Goal: Task Accomplishment & Management: Manage account settings

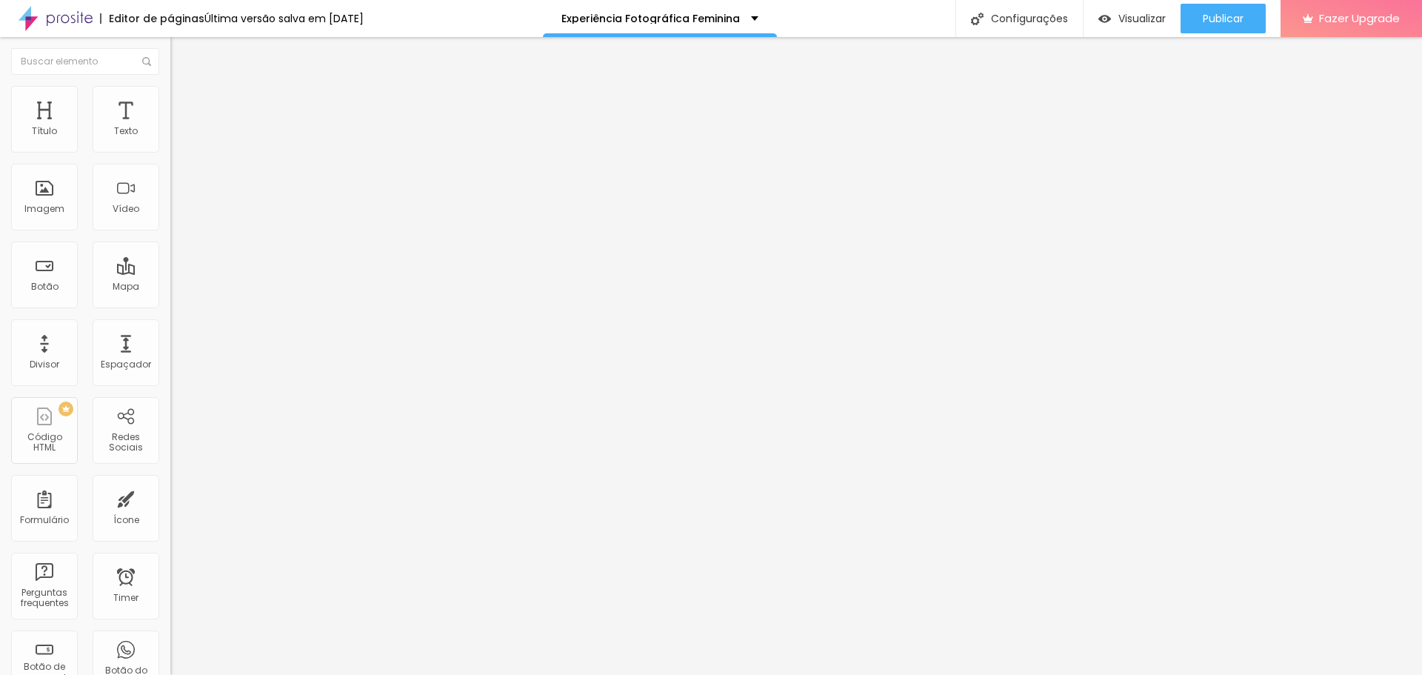
click at [170, 150] on img at bounding box center [174, 154] width 9 height 9
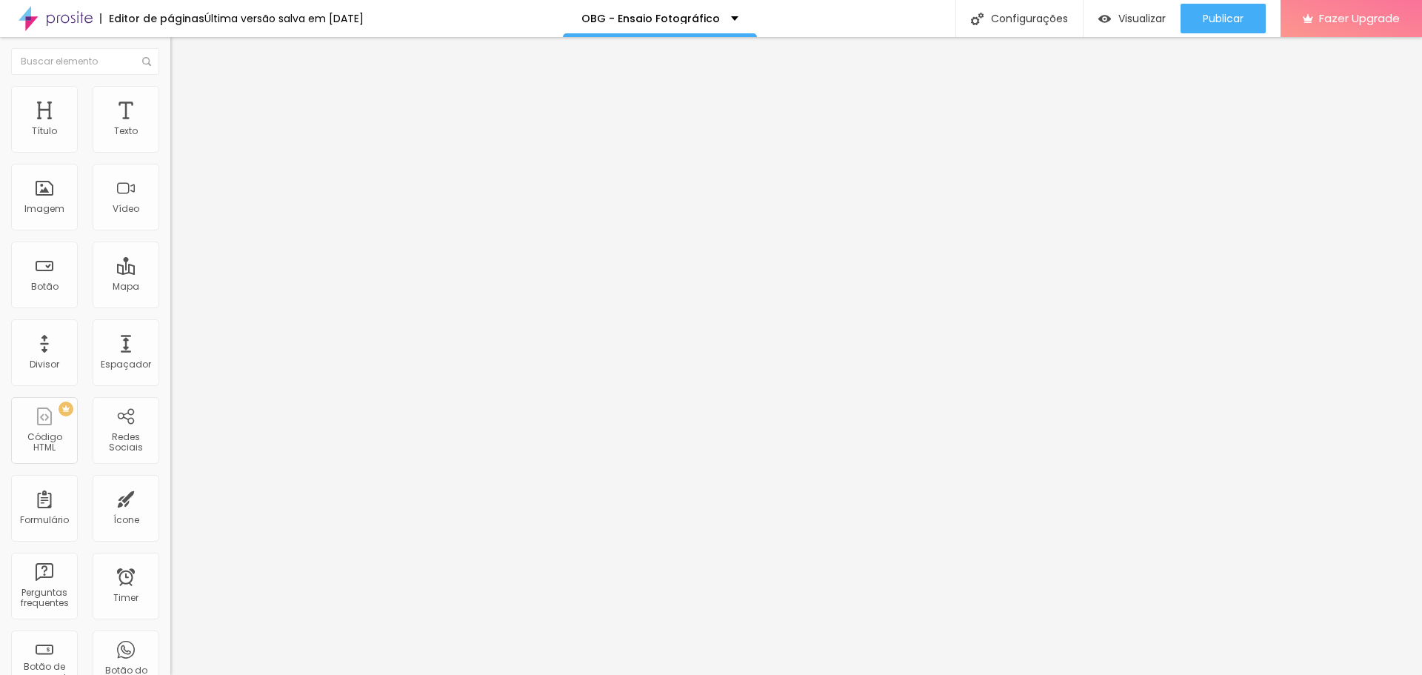
click at [181, 54] on img "button" at bounding box center [187, 54] width 12 height 12
click at [170, 150] on img at bounding box center [175, 155] width 10 height 10
type input "https://"
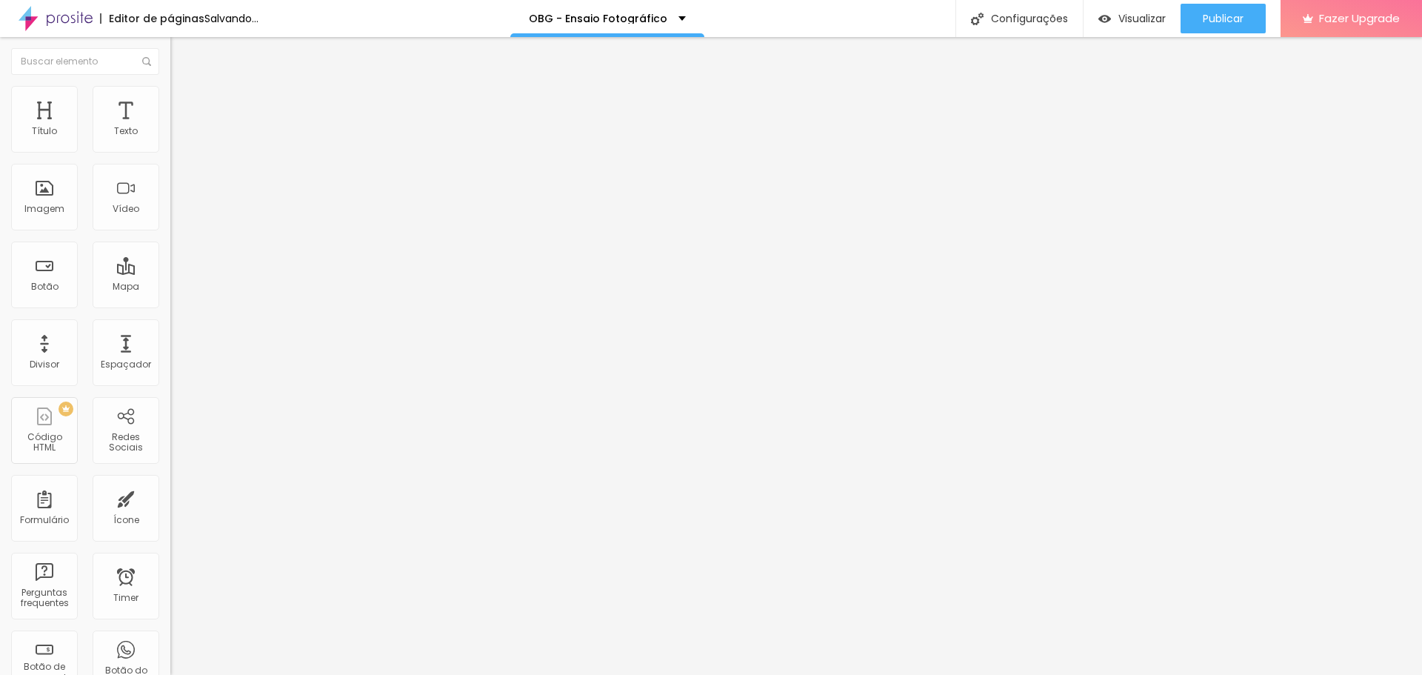
click at [170, 96] on img at bounding box center [176, 92] width 13 height 13
type input "23"
type input "26"
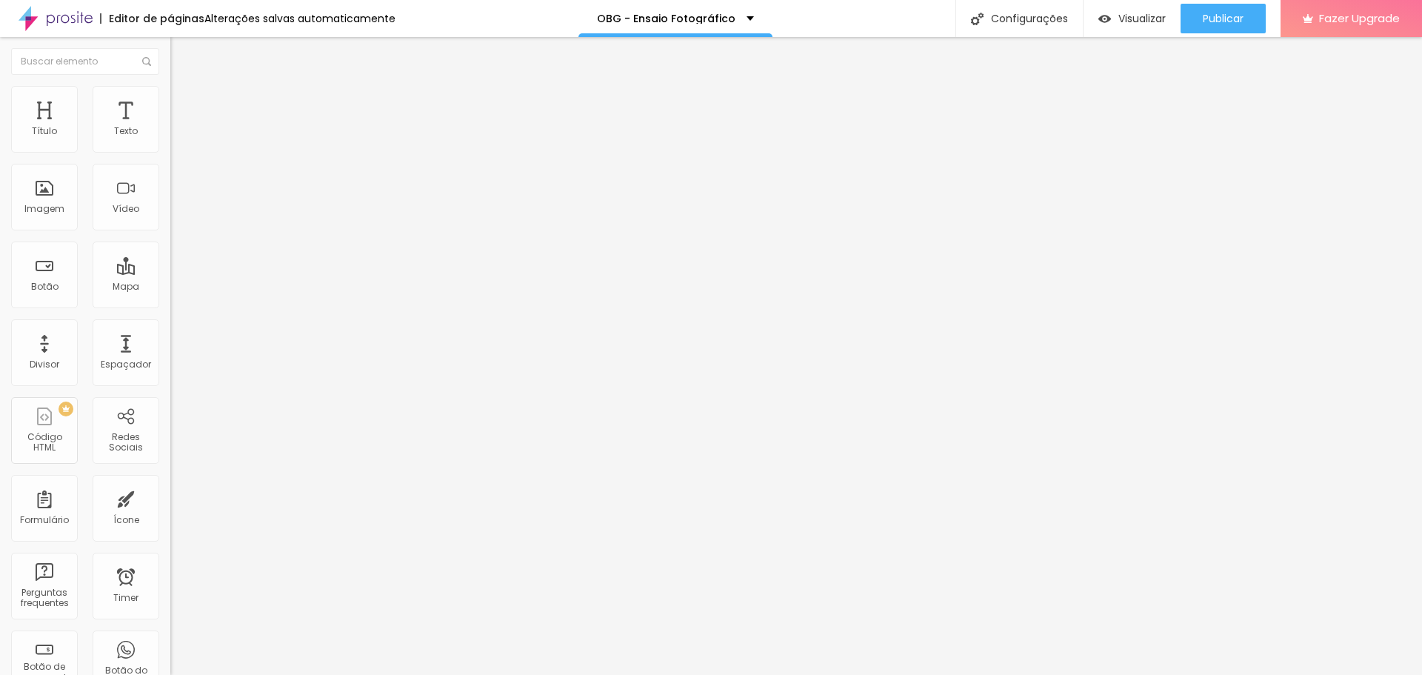
type input "28"
type input "31"
type input "34"
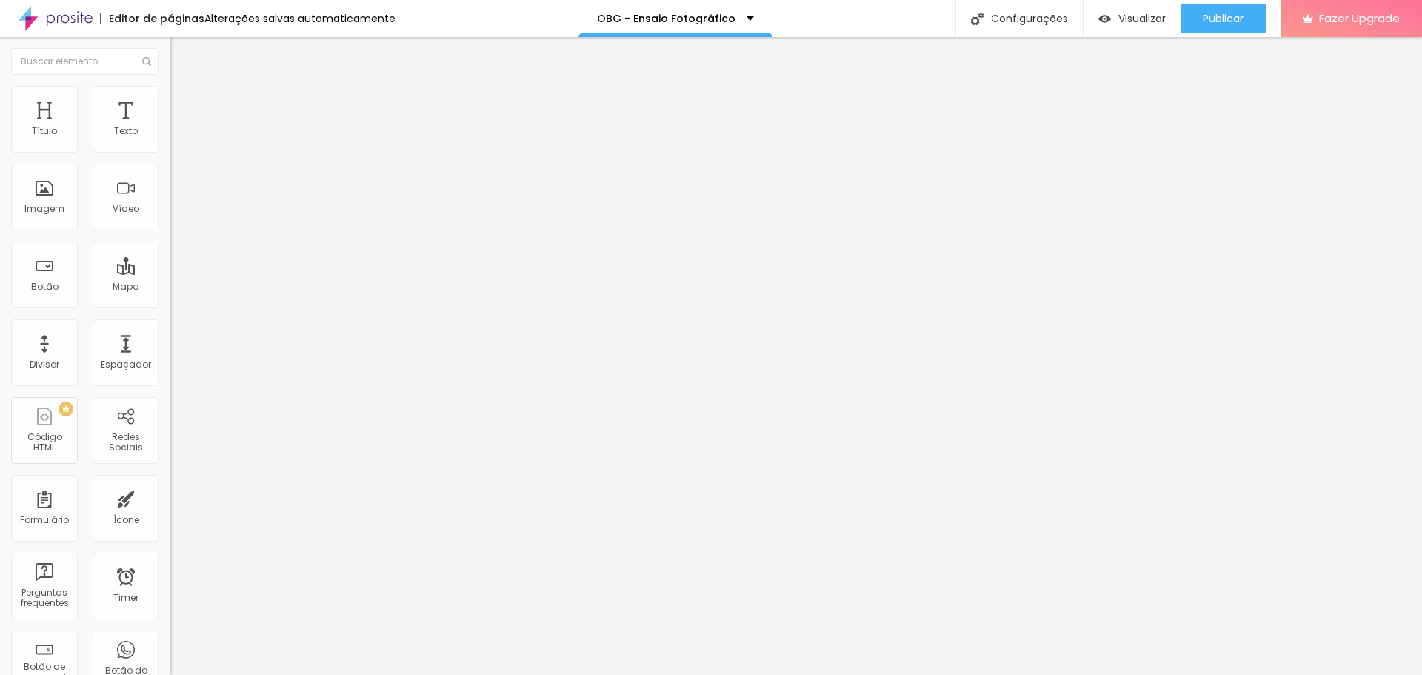
type input "34"
type input "37"
type input "39"
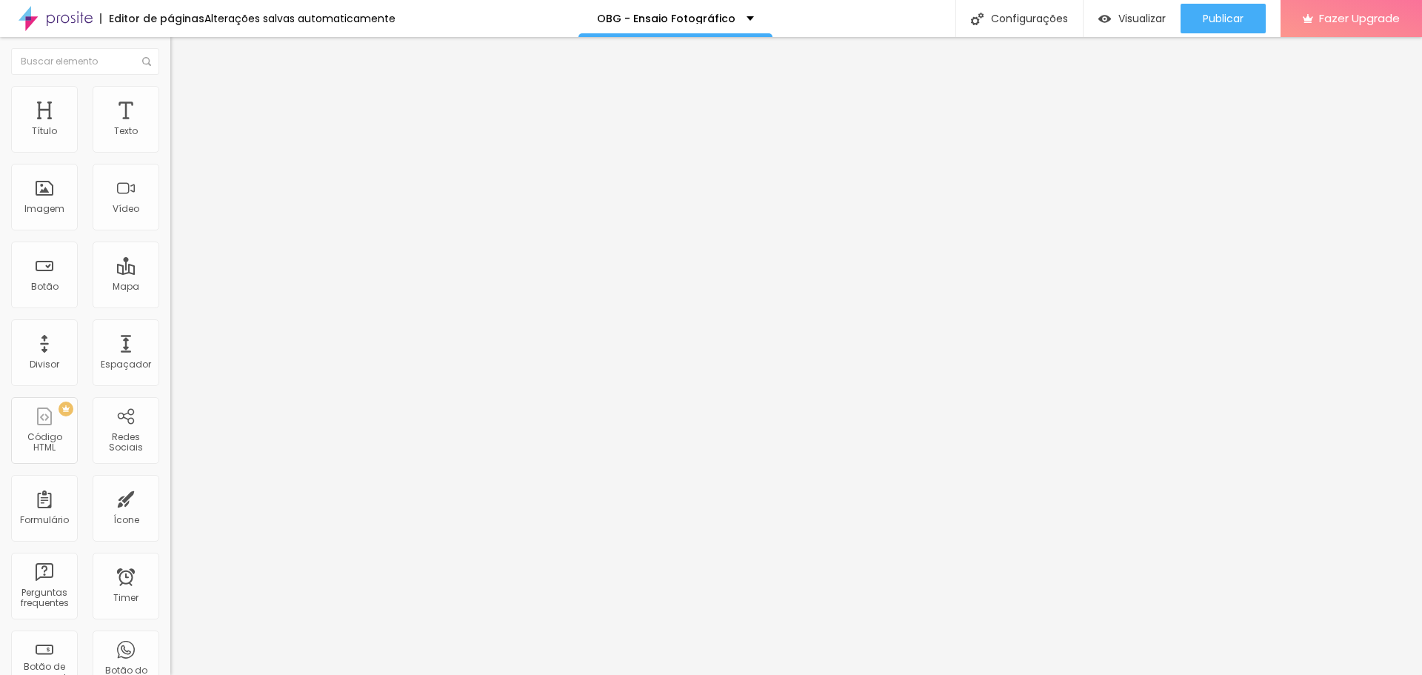
type input "40"
drag, startPoint x: 61, startPoint y: 157, endPoint x: 393, endPoint y: 190, distance: 333.5
type input "40"
click at [266, 152] on input "range" at bounding box center [218, 146] width 96 height 12
click at [176, 266] on icon "button" at bounding box center [180, 261] width 9 height 9
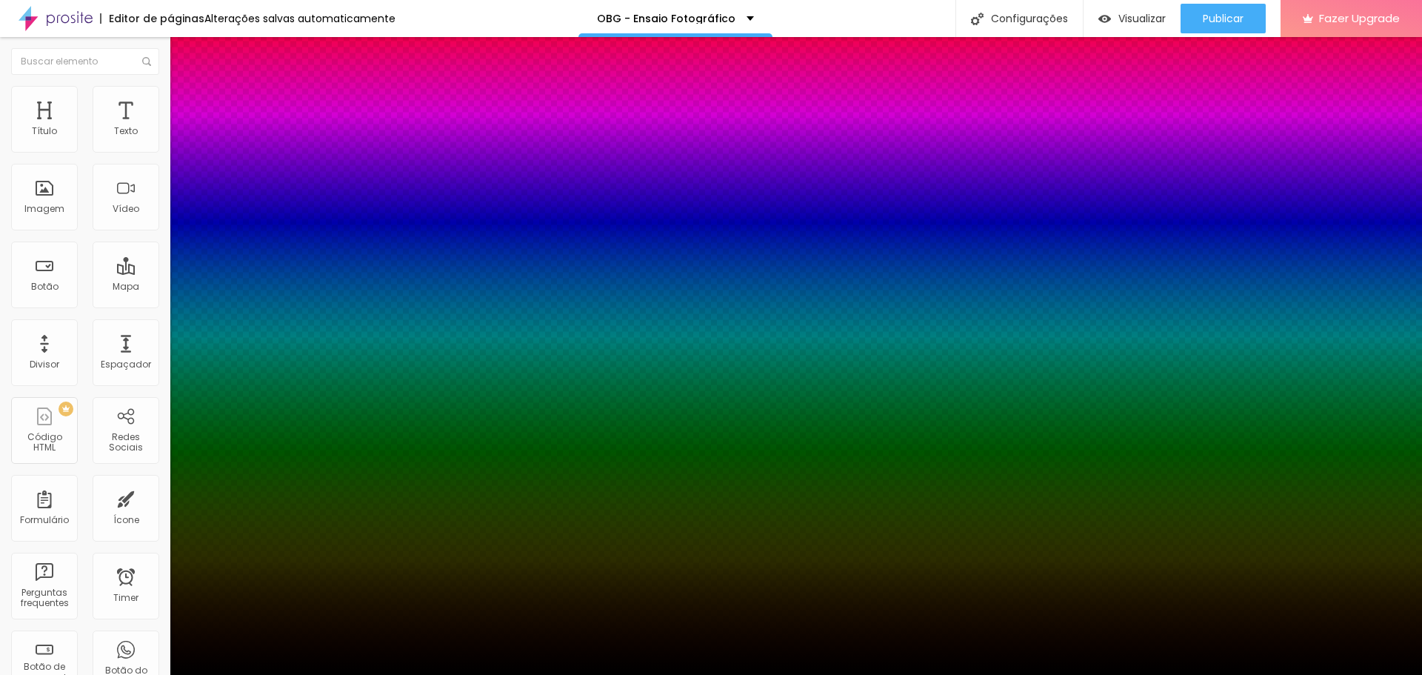
type input "1"
type input "3"
type input "6"
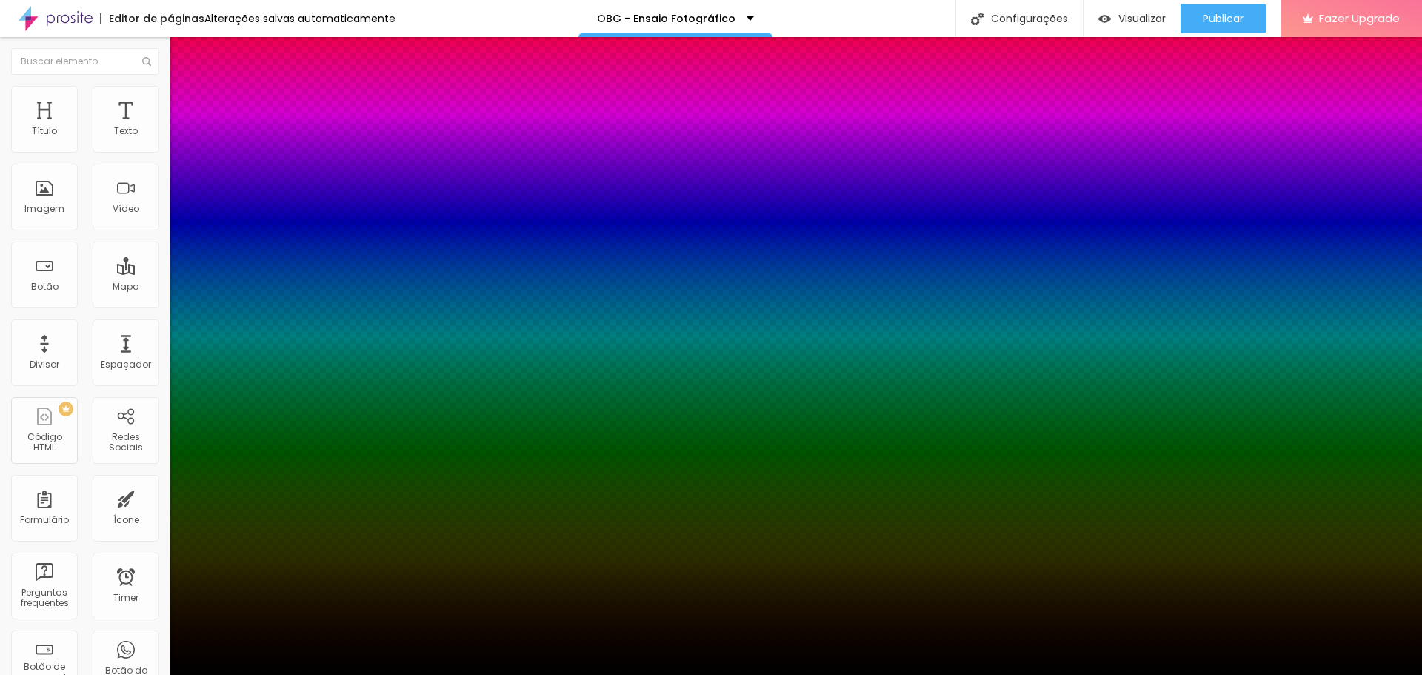
type input "6"
type input "8"
type input "9"
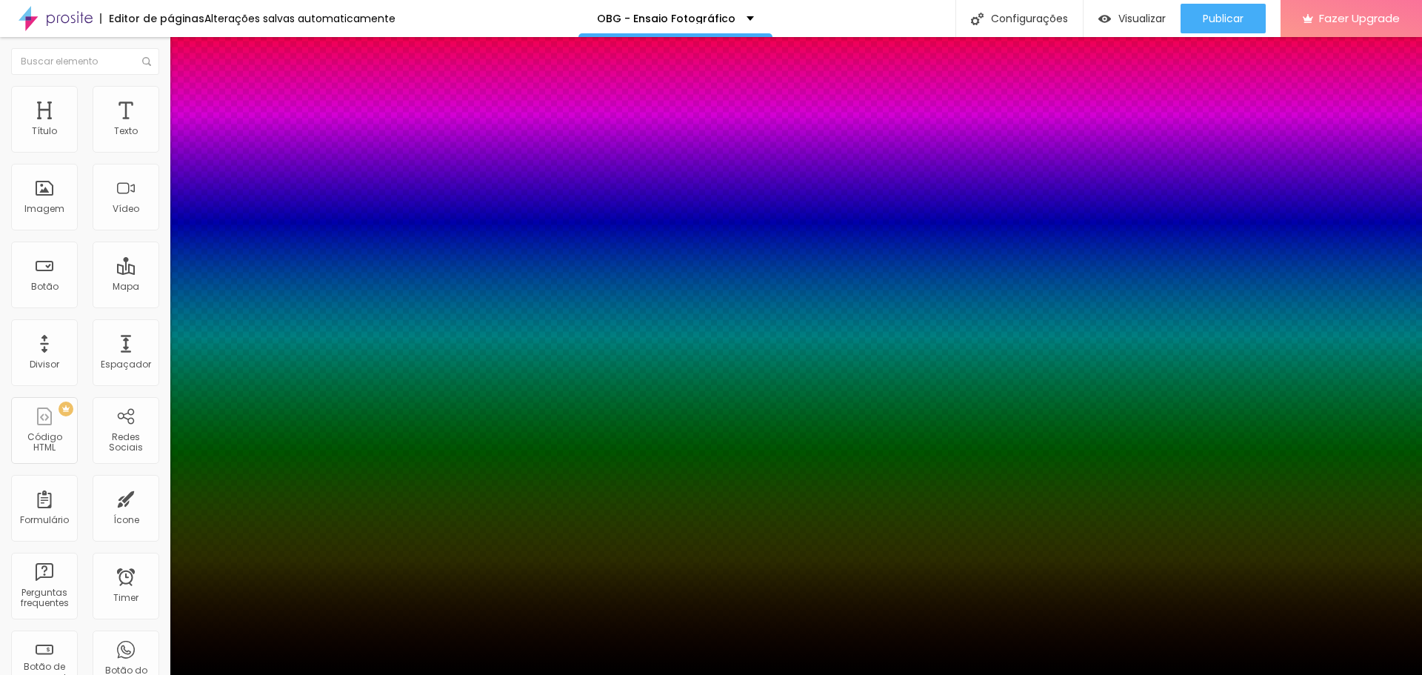
type input "11"
type input "12"
type input "14"
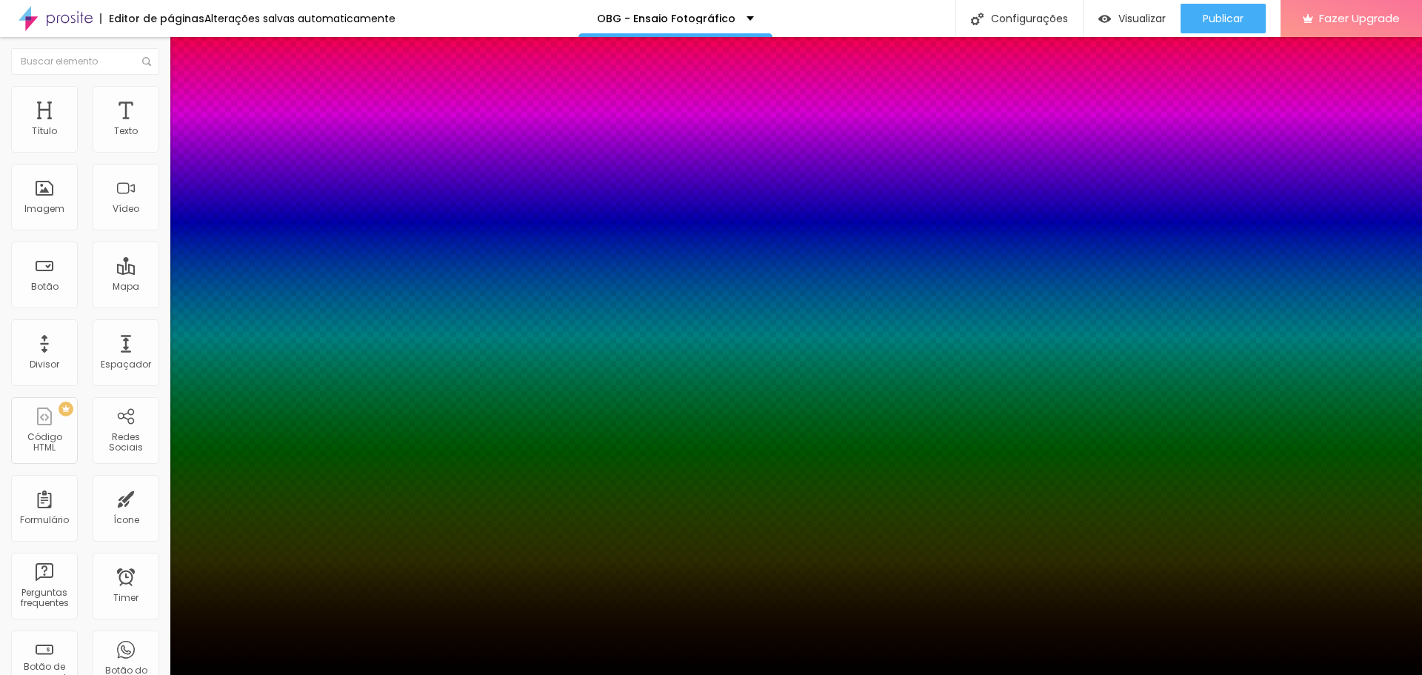
type input "14"
type input "16"
type input "17"
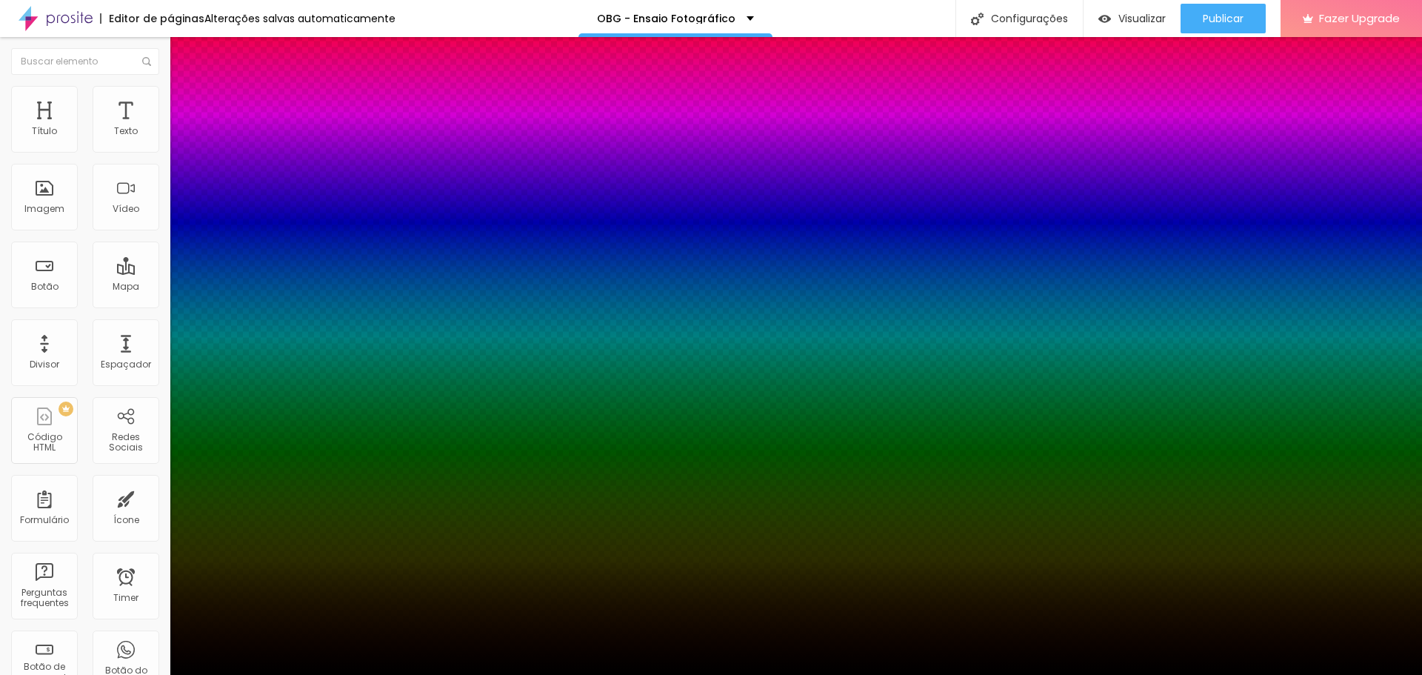
type input "18"
type input "19"
type input "20"
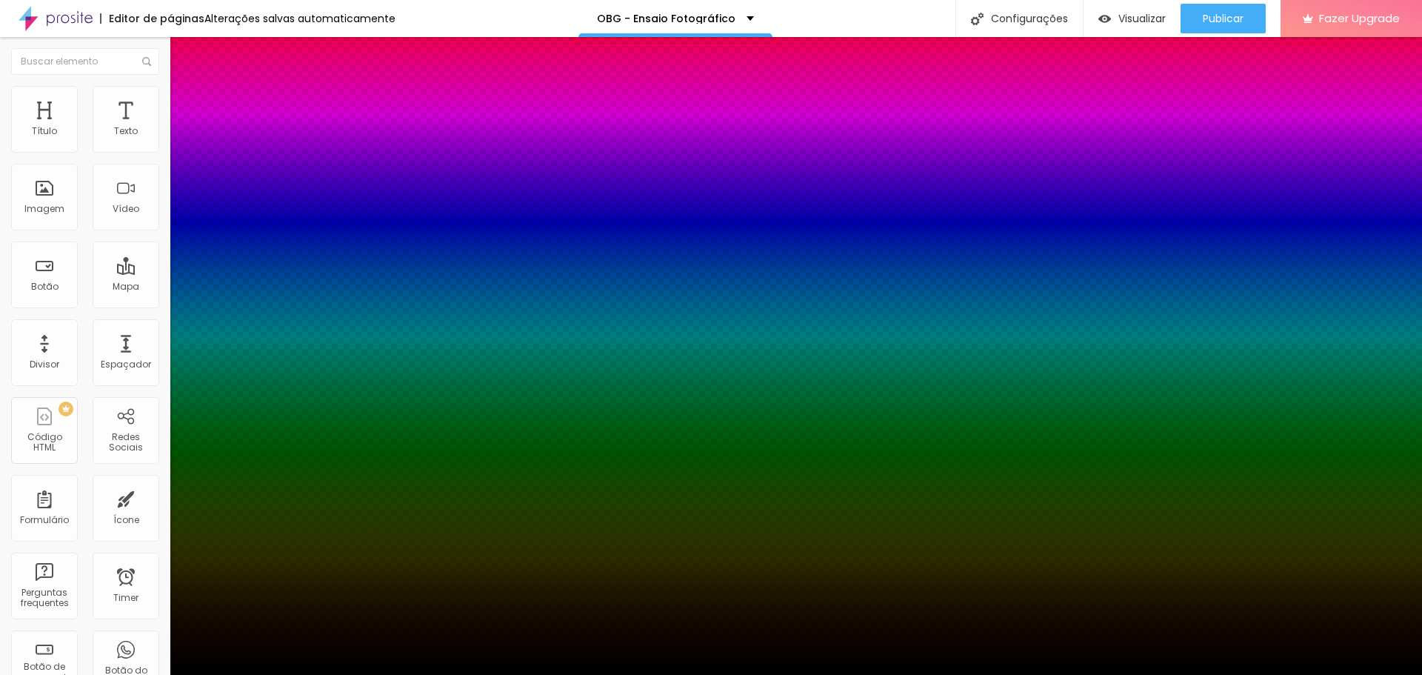
type input "20"
type input "21"
type input "22"
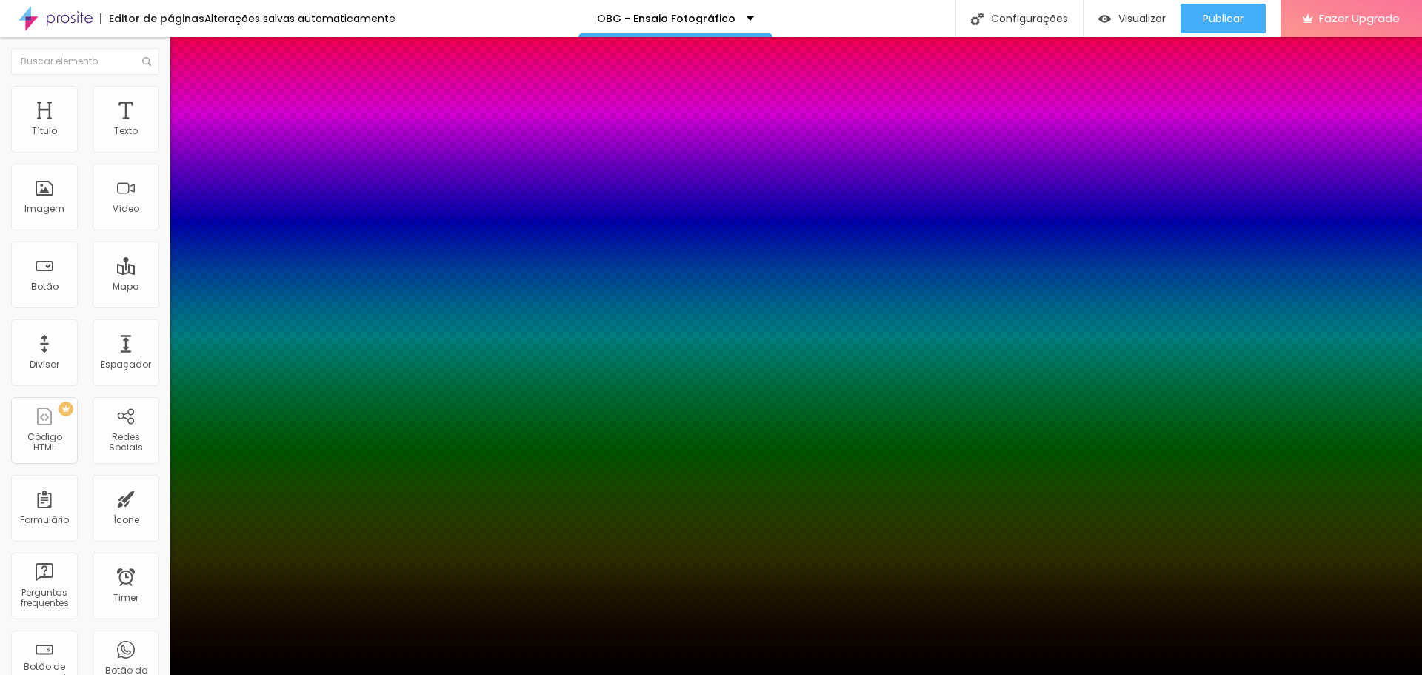
type input "23"
type input "24"
type input "25"
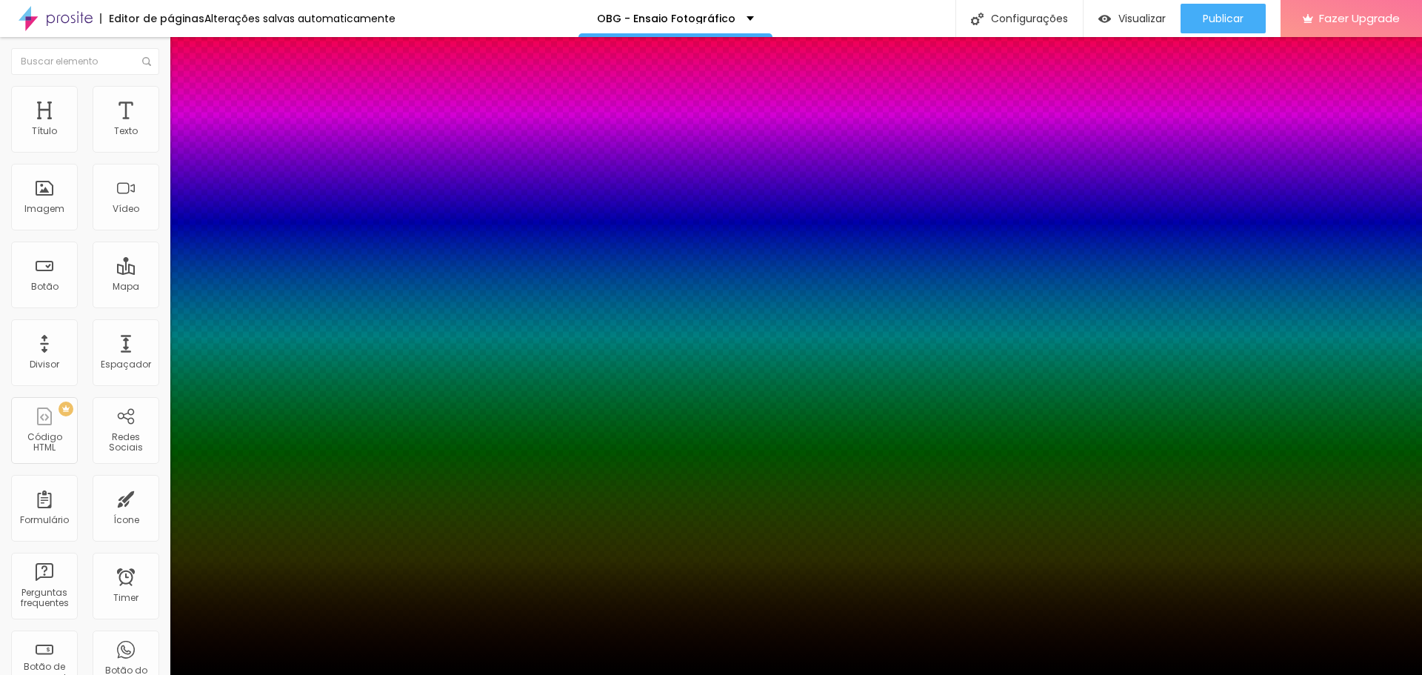
type input "25"
type input "26"
type input "27"
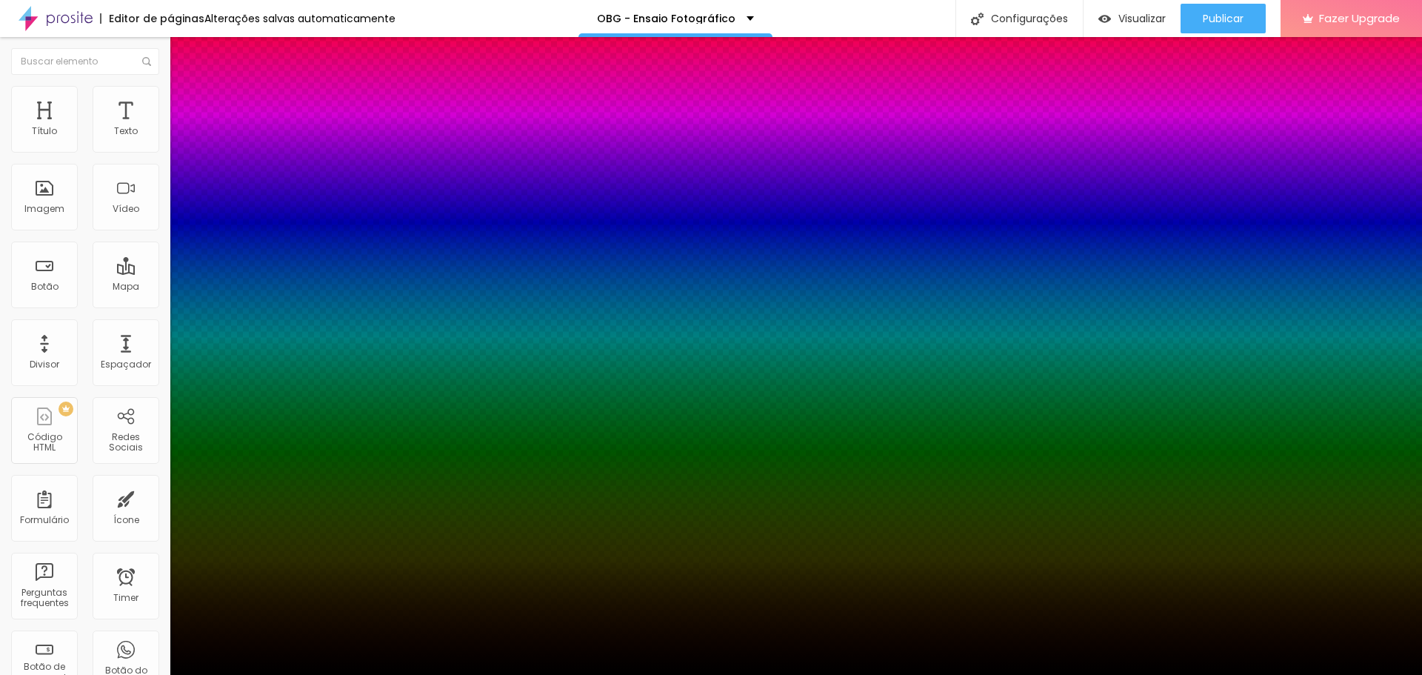
type input "28"
type input "27"
type input "26"
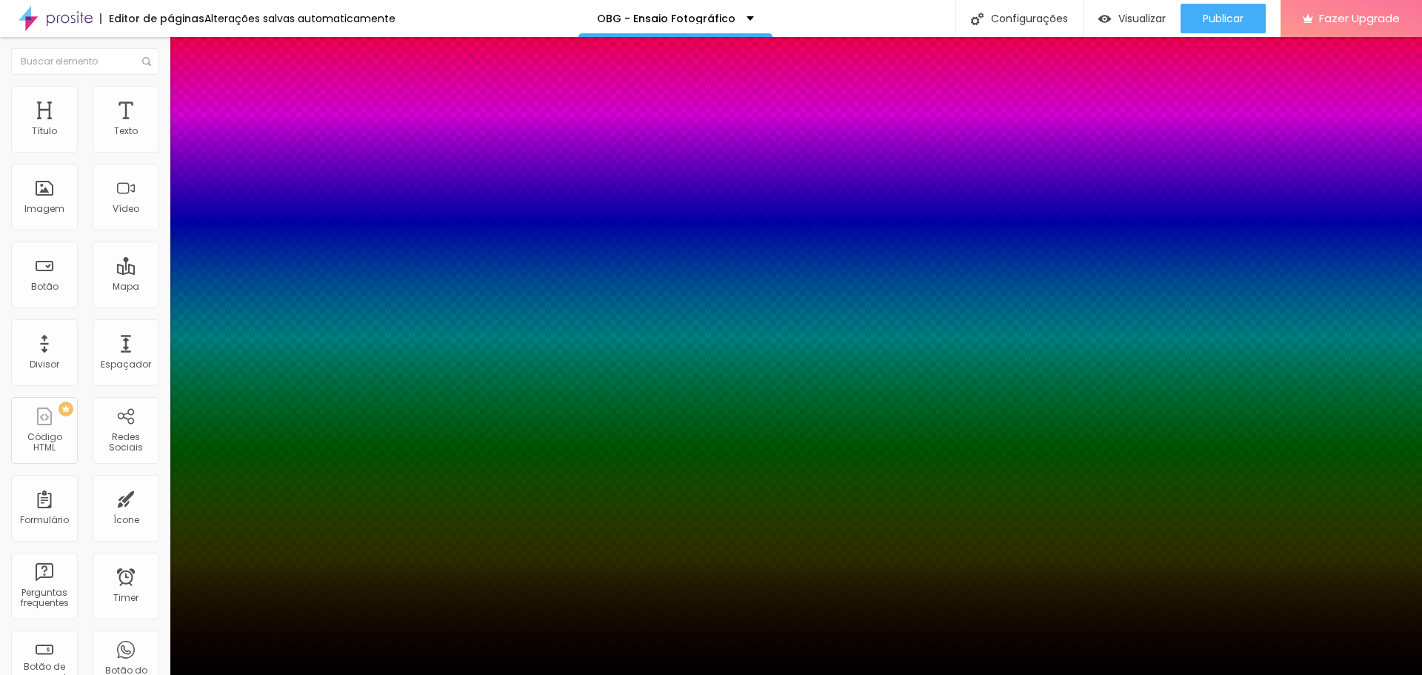
type input "26"
type input "25"
type input "24"
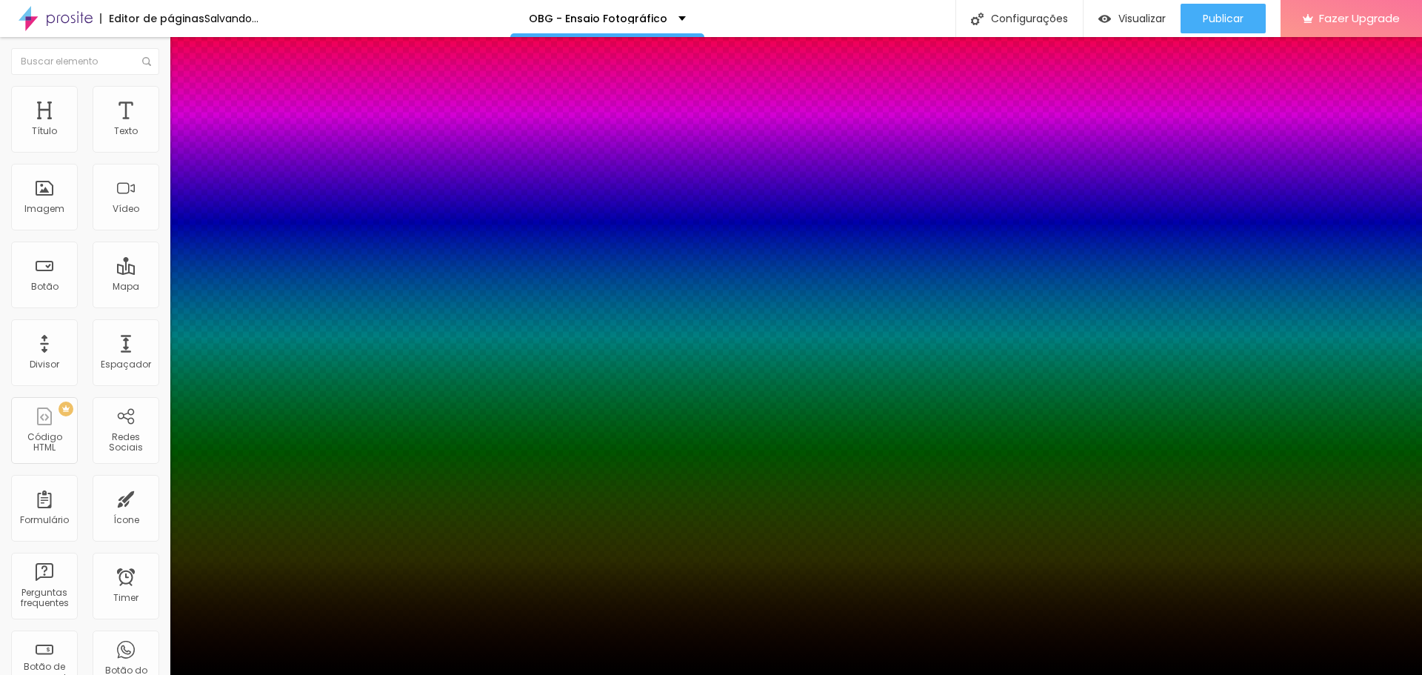
type input "25"
type input "26"
type input "27"
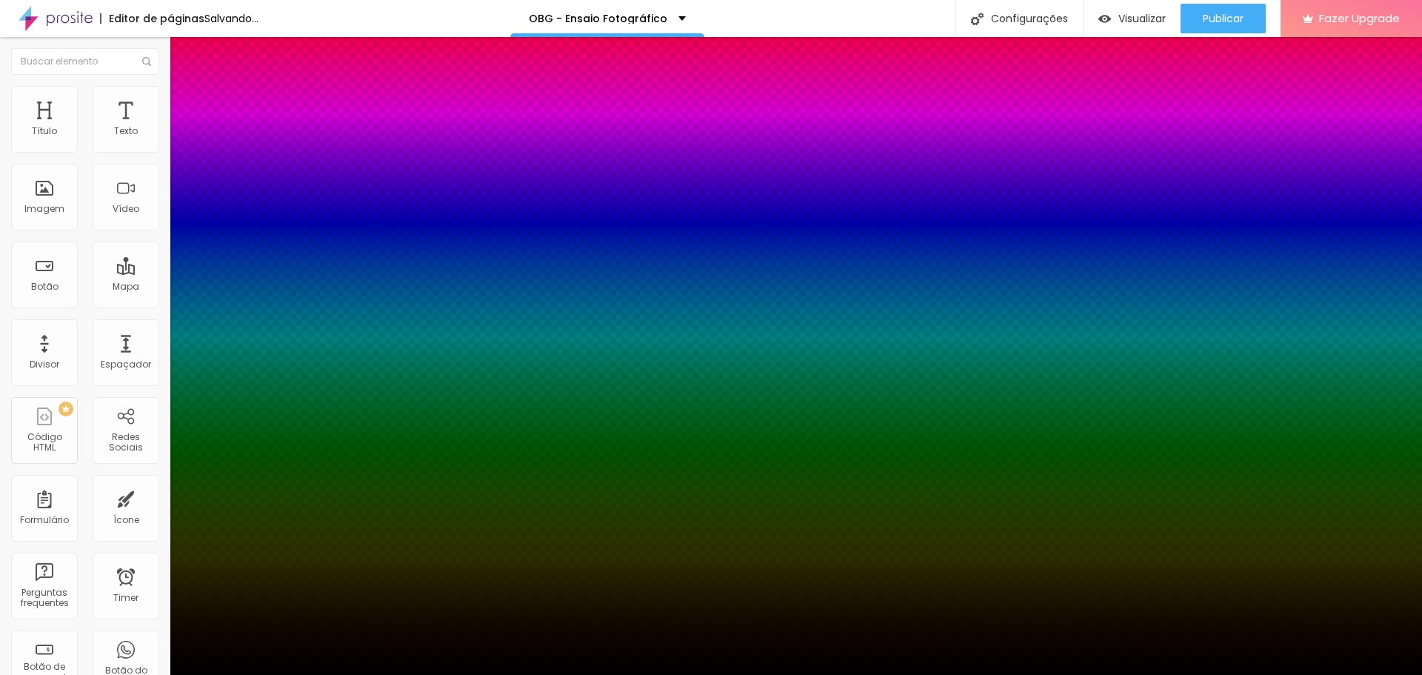
type input "27"
type input "26"
type input "25"
drag, startPoint x: 162, startPoint y: 329, endPoint x: 302, endPoint y: 327, distance: 140.0
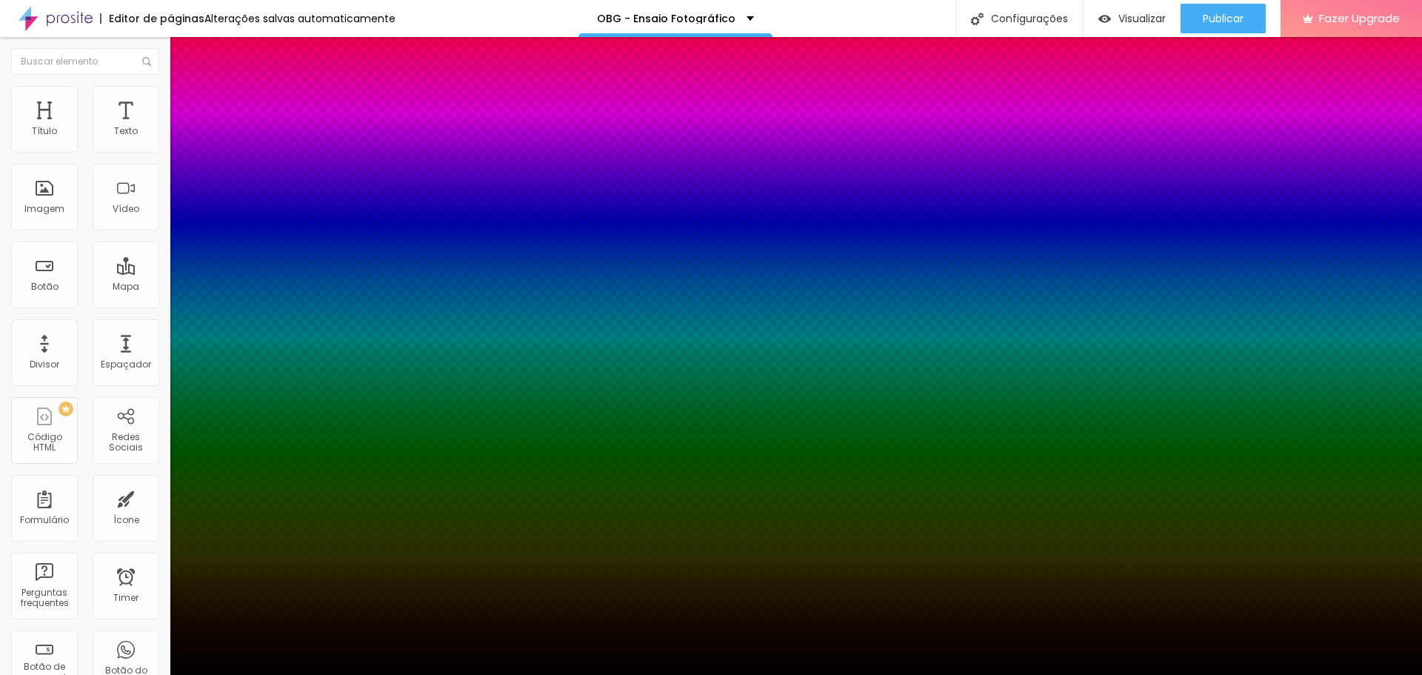
type input "25"
click at [28, 674] on div at bounding box center [711, 675] width 1422 height 0
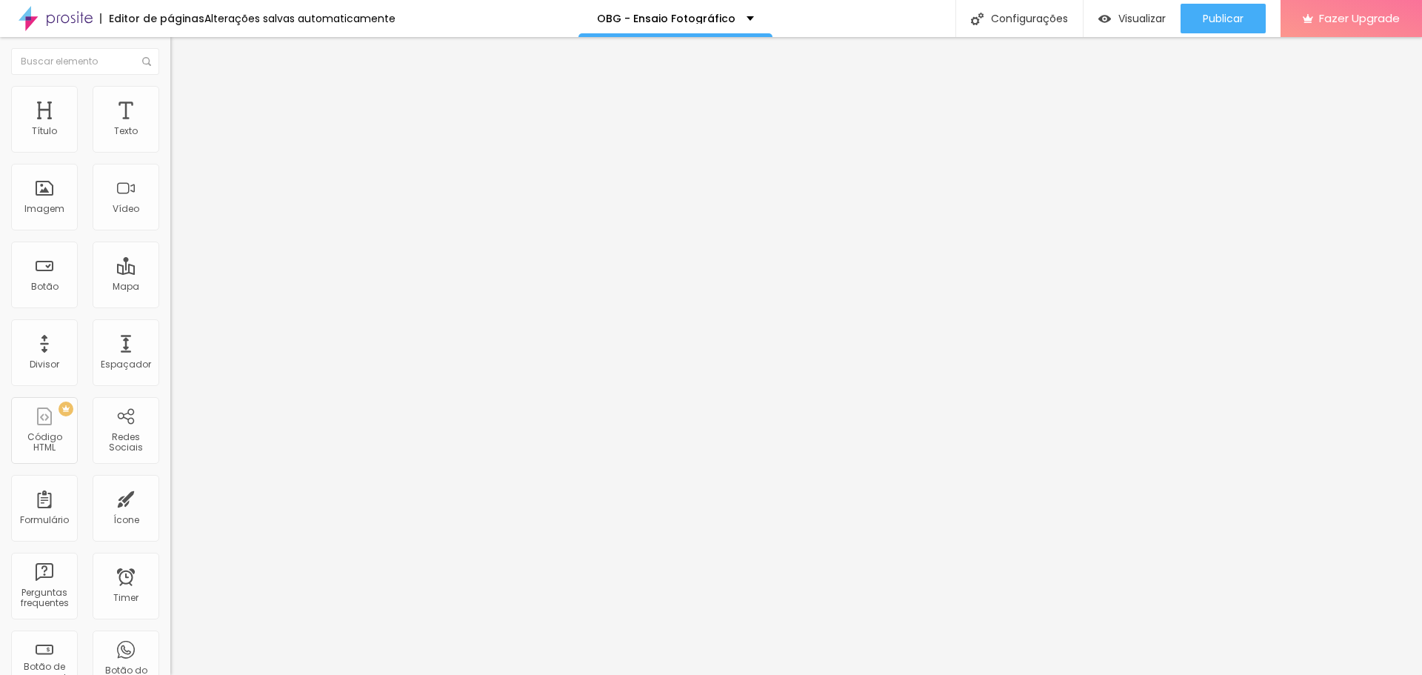
click at [170, 86] on li "Conteúdo" at bounding box center [255, 78] width 170 height 15
click at [170, 93] on img at bounding box center [176, 92] width 13 height 13
click at [170, 101] on li "Avançado" at bounding box center [255, 108] width 170 height 15
click at [170, 86] on li "Conteúdo" at bounding box center [255, 78] width 170 height 15
click at [170, 50] on button "Editar Redes Sociais" at bounding box center [255, 54] width 170 height 34
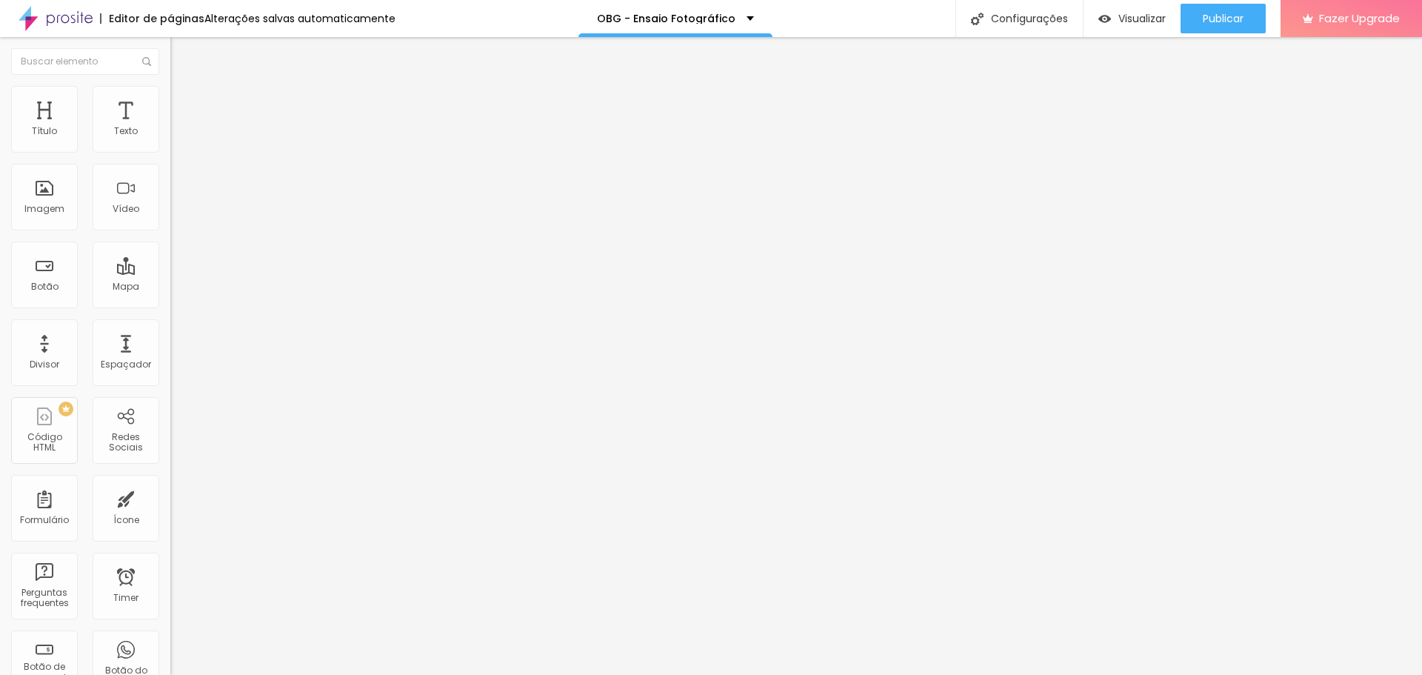
click at [170, 299] on div "Instagram" at bounding box center [255, 303] width 170 height 9
click at [170, 504] on input "https://" at bounding box center [259, 511] width 178 height 15
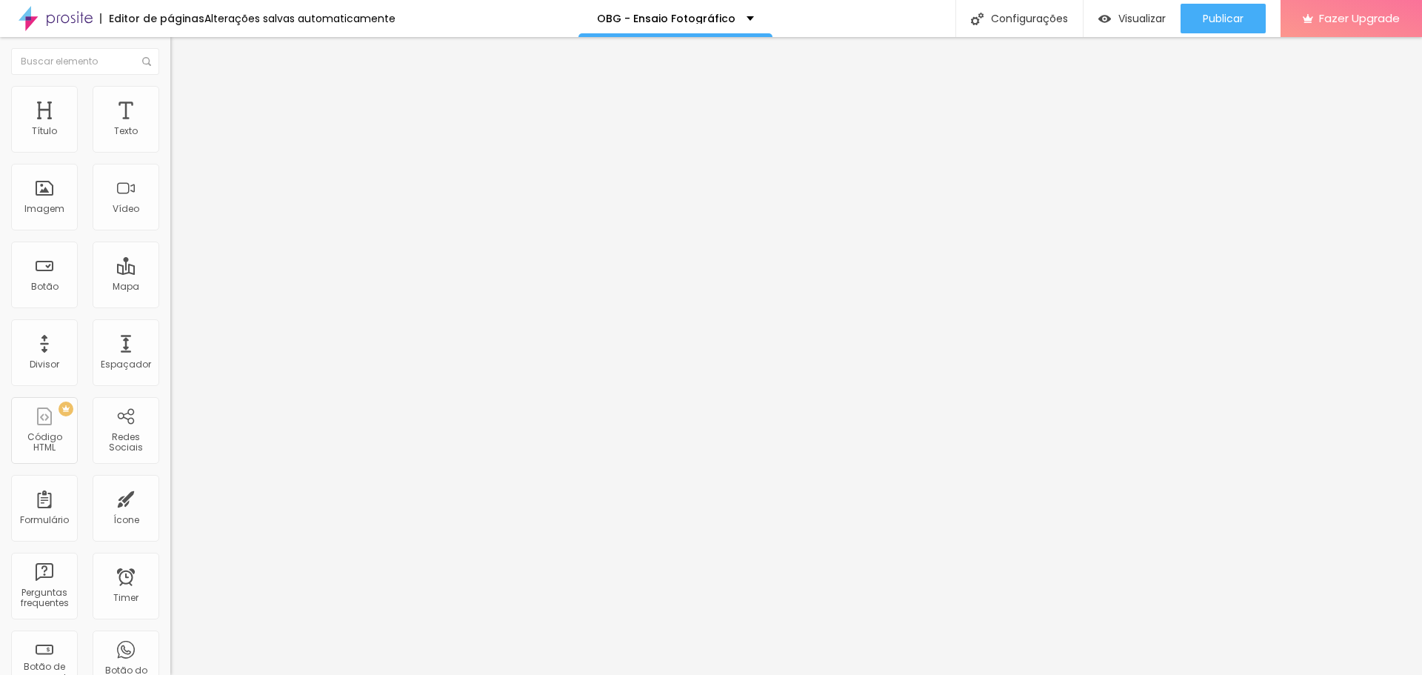
paste input "[DOMAIN_NAME][URL]"
type input "[URL][DOMAIN_NAME]"
click at [1245, 27] on button "Publicar" at bounding box center [1223, 19] width 85 height 30
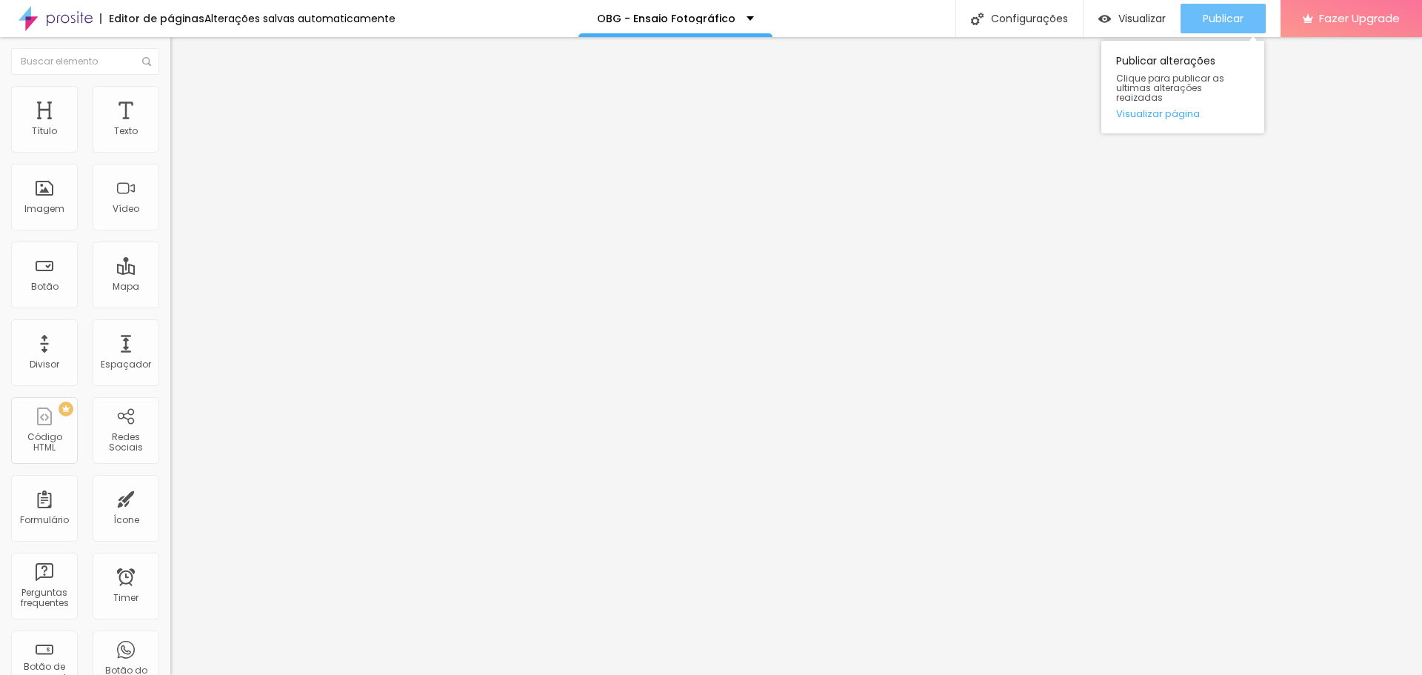
click at [1230, 16] on span "Publicar" at bounding box center [1223, 19] width 41 height 12
click at [1122, 2] on div "Visualizar Pre-visualização Clique para visualizar esta página antes de publica…" at bounding box center [1132, 18] width 97 height 37
click at [1123, 13] on span "Visualizar" at bounding box center [1142, 19] width 47 height 12
click at [1244, 7] on button "Publicar" at bounding box center [1223, 19] width 85 height 30
click at [1195, 13] on button "Publicar" at bounding box center [1223, 19] width 85 height 30
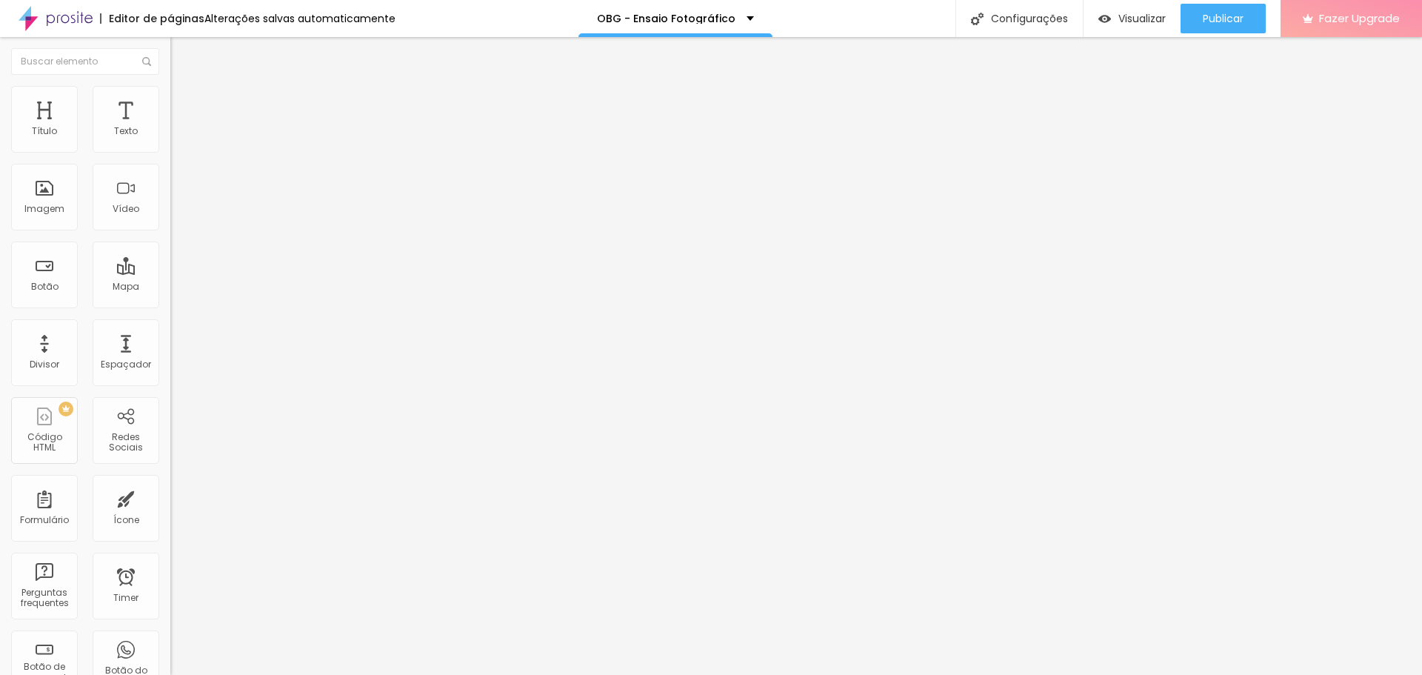
click at [1373, 23] on span "Fazer Upgrade" at bounding box center [1359, 18] width 81 height 13
